Goal: Obtain resource: Download file/media

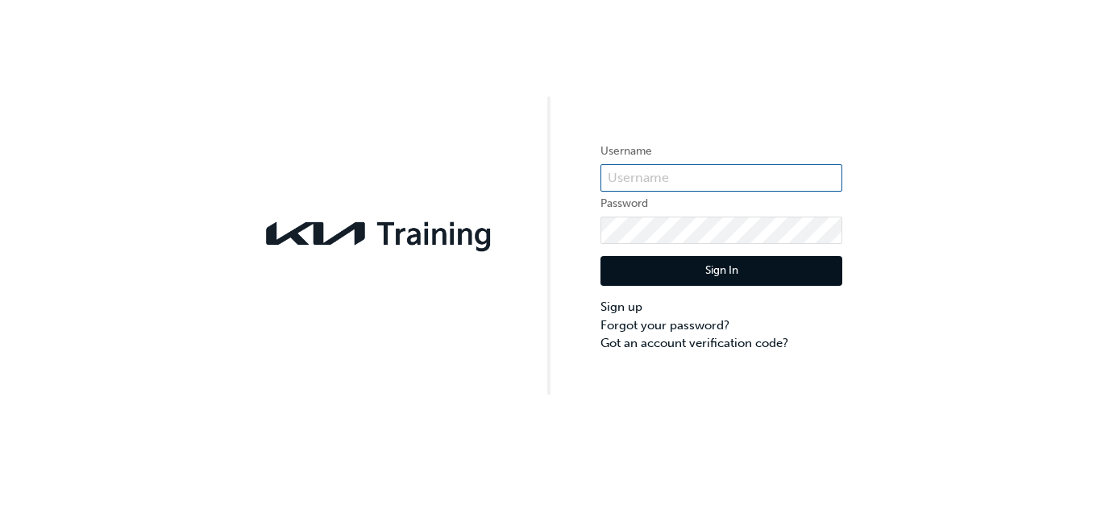
click at [699, 179] on input "text" at bounding box center [721, 177] width 242 height 27
type input "k"
type input "KAU84022H6"
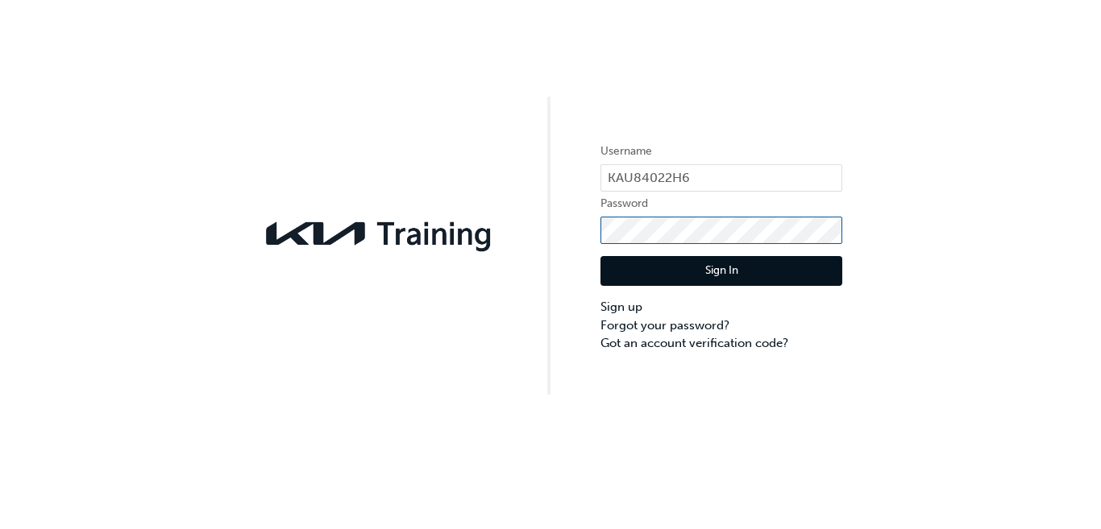
click button "Sign In" at bounding box center [721, 271] width 242 height 31
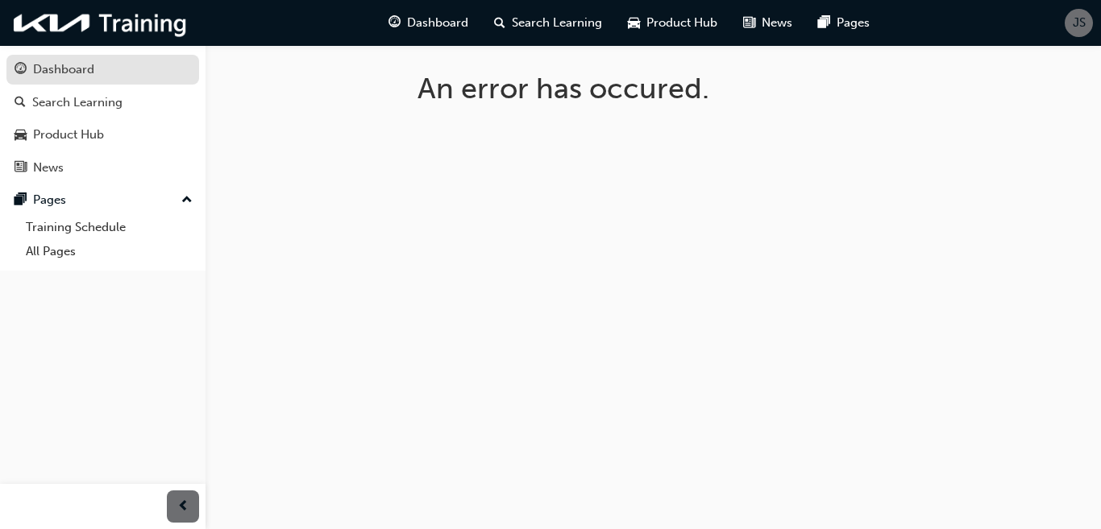
click at [81, 72] on div "Dashboard" at bounding box center [63, 69] width 61 height 19
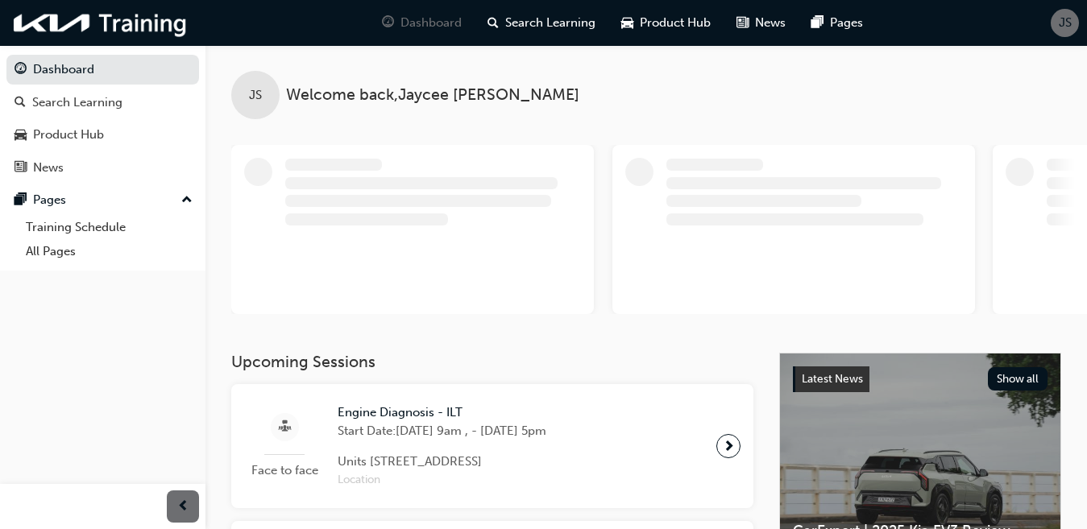
click at [1063, 19] on span "JS" at bounding box center [1065, 23] width 13 height 19
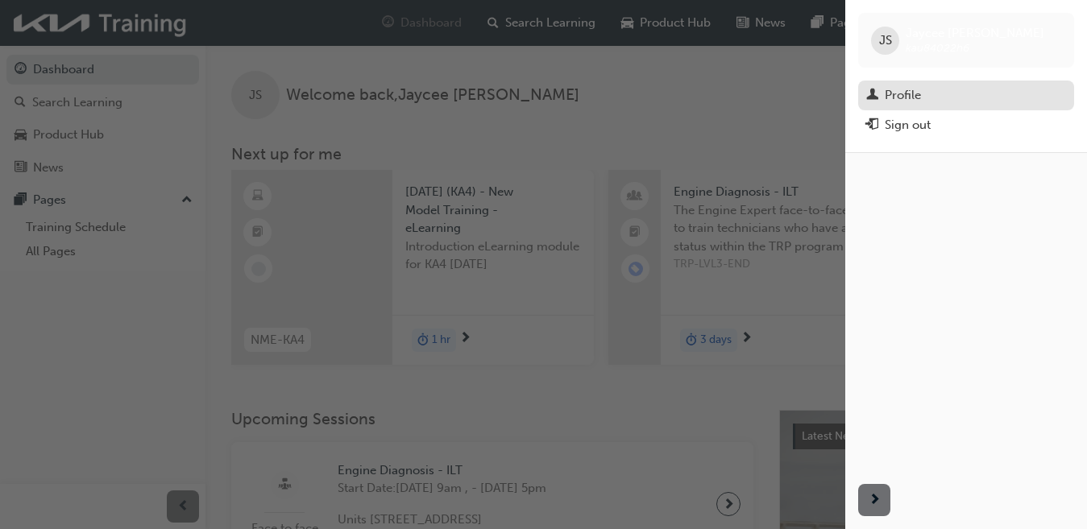
click at [914, 96] on div "Profile" at bounding box center [903, 95] width 36 height 19
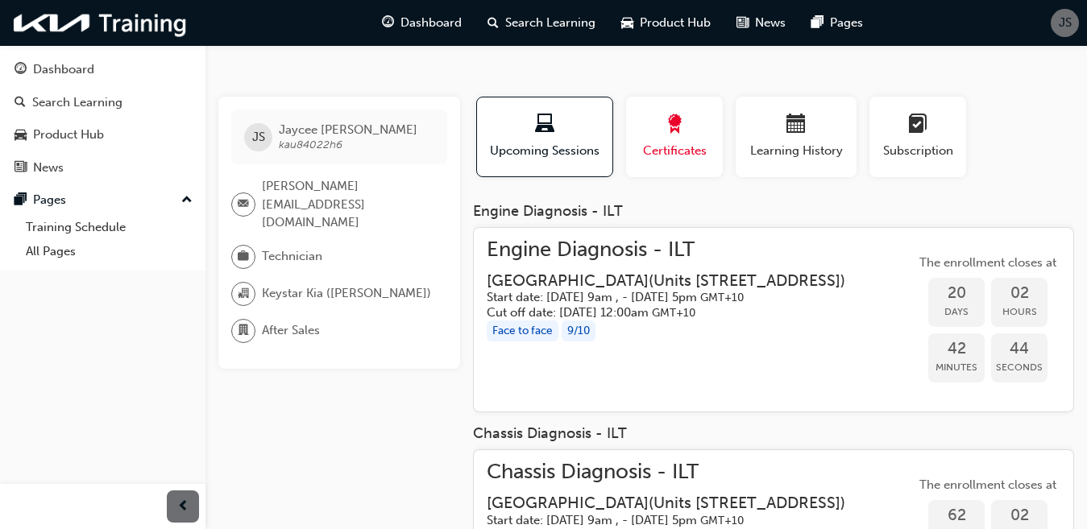
click at [686, 129] on div "button" at bounding box center [674, 126] width 73 height 25
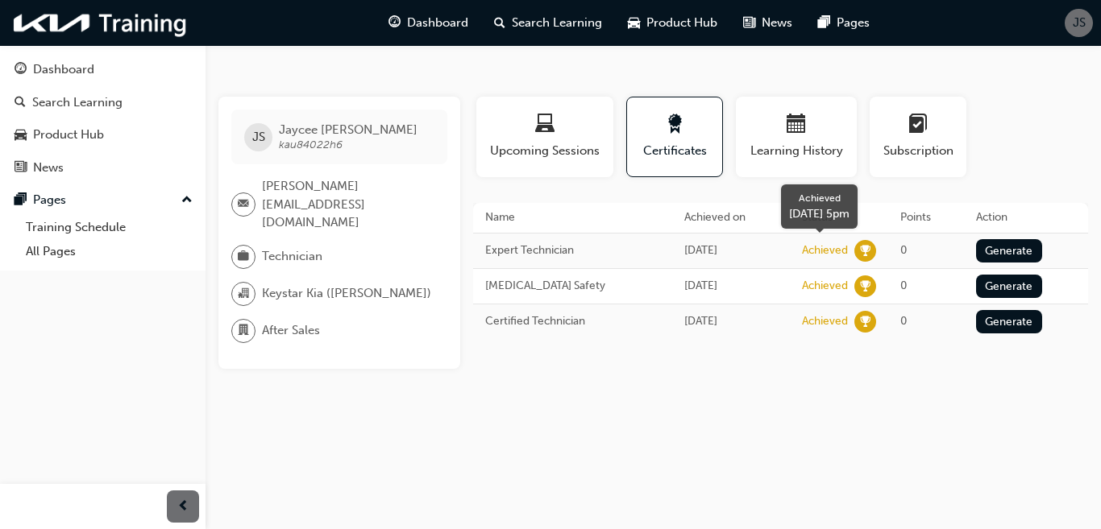
click at [872, 250] on span "learningRecordVerb_ACHIEVE-icon" at bounding box center [865, 251] width 22 height 22
click at [1026, 253] on button "Generate" at bounding box center [1009, 250] width 66 height 23
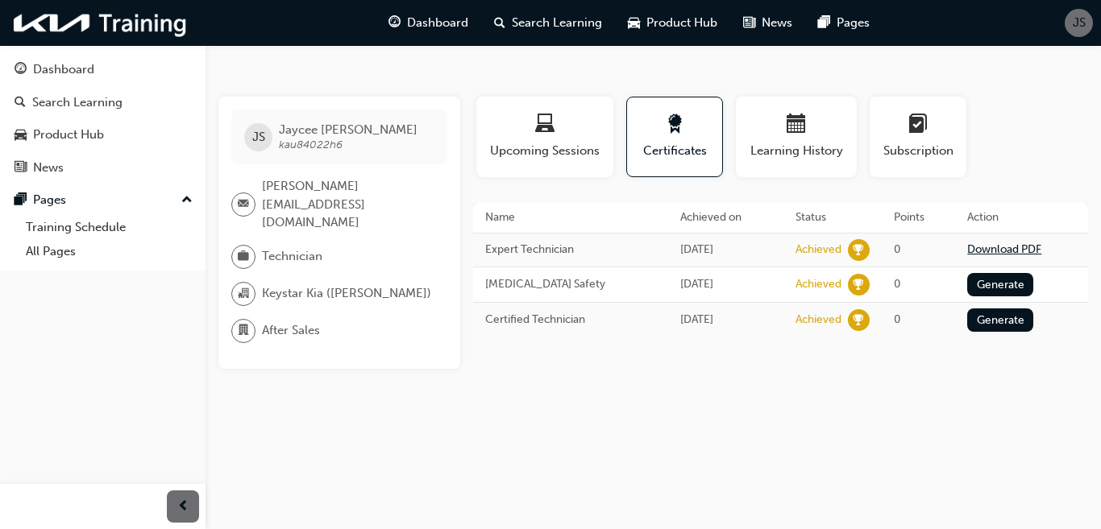
click at [1026, 253] on link "Download PDF" at bounding box center [1004, 250] width 74 height 14
click at [1003, 288] on button "Generate" at bounding box center [1000, 284] width 66 height 23
click at [978, 280] on link "Download PDF" at bounding box center [1004, 283] width 74 height 14
click at [1005, 322] on button "Generate" at bounding box center [1000, 318] width 66 height 23
click at [996, 317] on link "Download PDF" at bounding box center [1004, 317] width 74 height 14
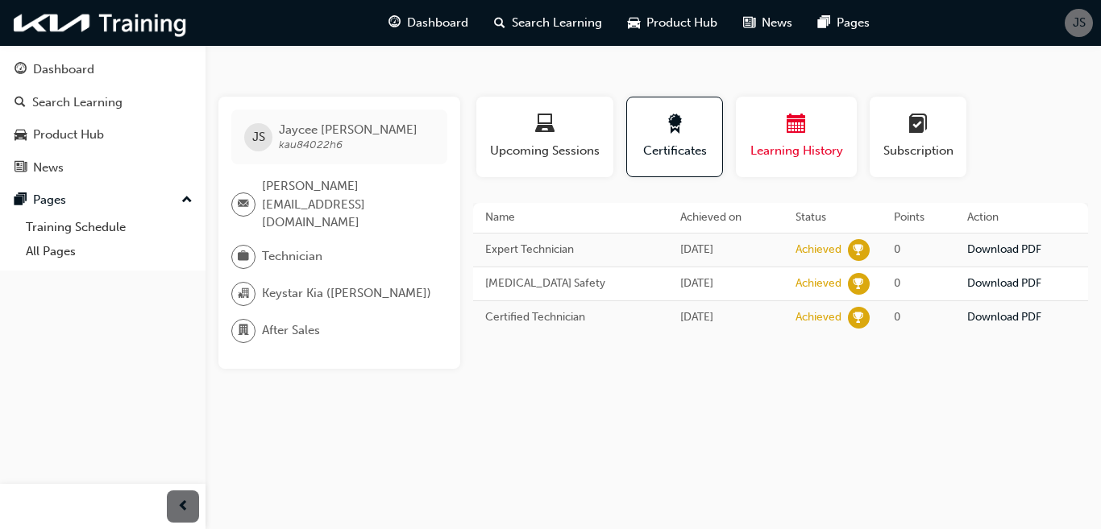
click at [796, 147] on span "Learning History" at bounding box center [796, 151] width 97 height 19
